Goal: Find specific page/section: Find specific page/section

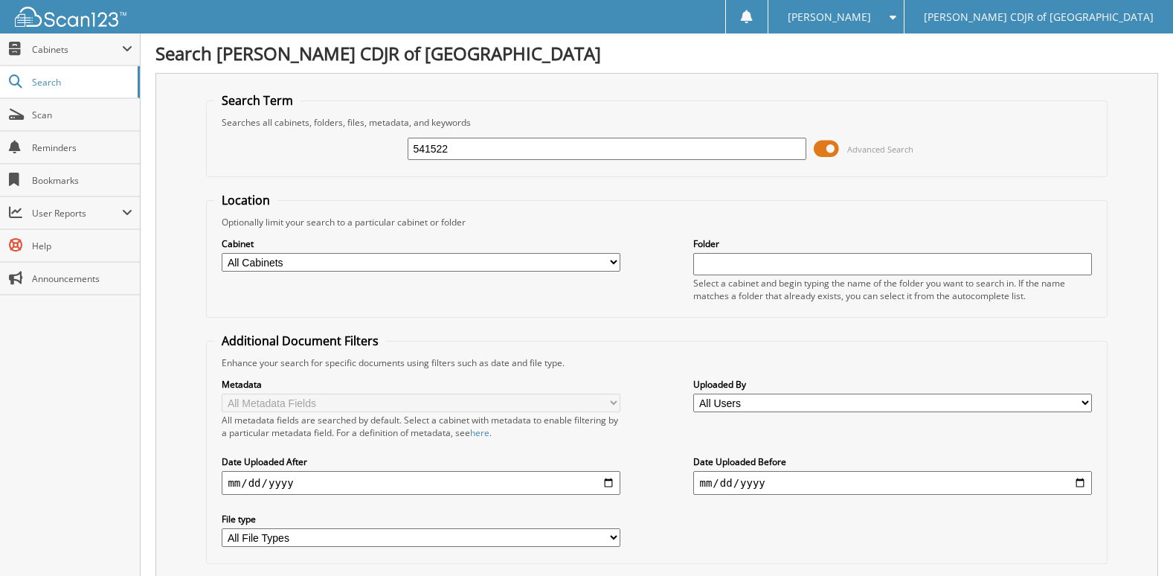
type input "541522"
click at [57, 86] on span "Search" at bounding box center [81, 82] width 98 height 13
click at [47, 54] on span "Cabinets" at bounding box center [77, 49] width 90 height 13
drag, startPoint x: 33, startPoint y: 48, endPoint x: 47, endPoint y: 49, distance: 13.4
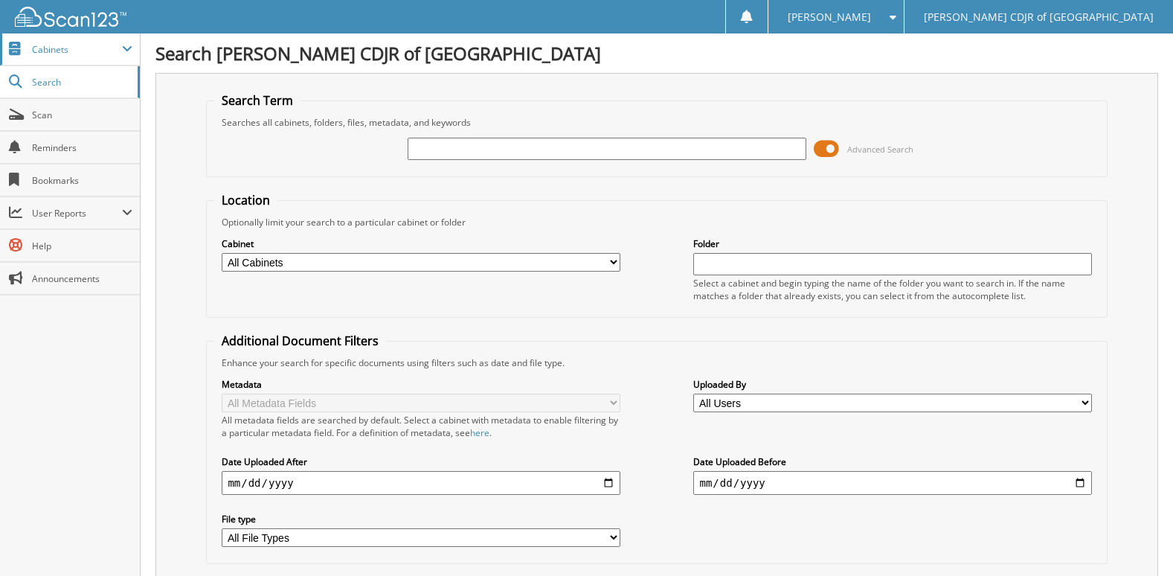
click at [33, 48] on span "Cabinets" at bounding box center [77, 49] width 90 height 13
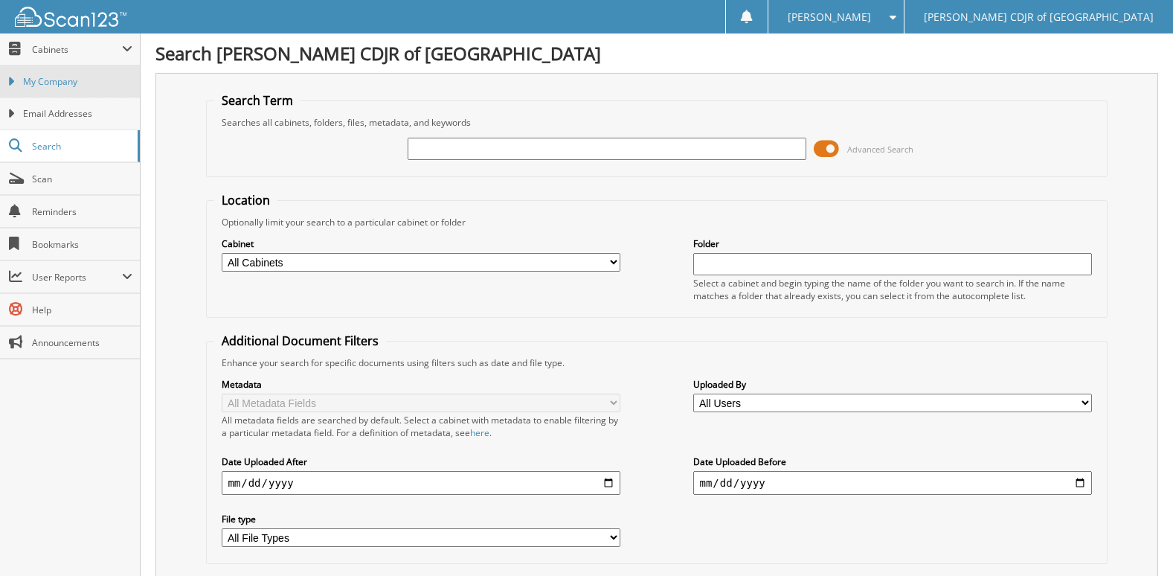
click at [61, 76] on span "My Company" at bounding box center [77, 81] width 109 height 13
